Goal: Find contact information: Find contact information

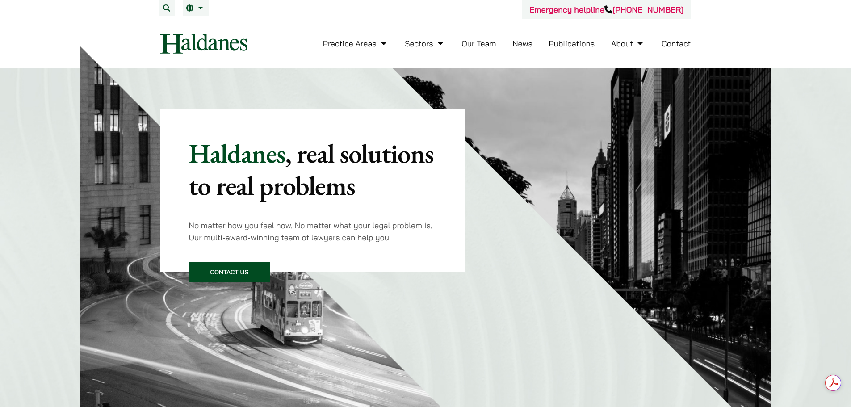
click at [684, 43] on link "Contact" at bounding box center [675, 43] width 29 height 10
click at [671, 42] on link "Contact" at bounding box center [675, 43] width 29 height 10
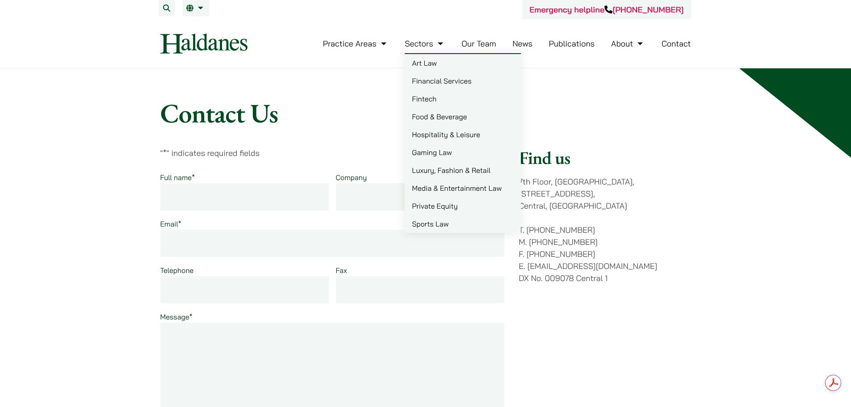
click at [486, 42] on link "Our Team" at bounding box center [478, 43] width 34 height 10
